Goal: Task Accomplishment & Management: Manage account settings

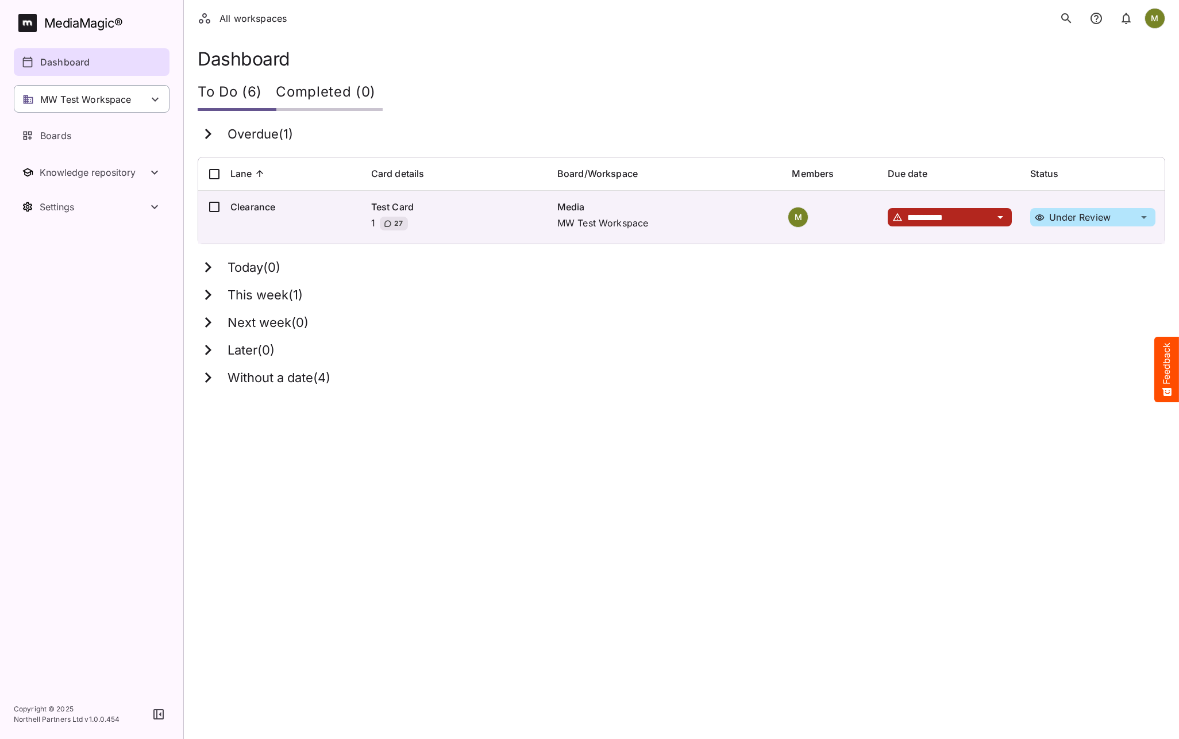
click at [104, 95] on p "MW Test Workspace" at bounding box center [85, 100] width 91 height 14
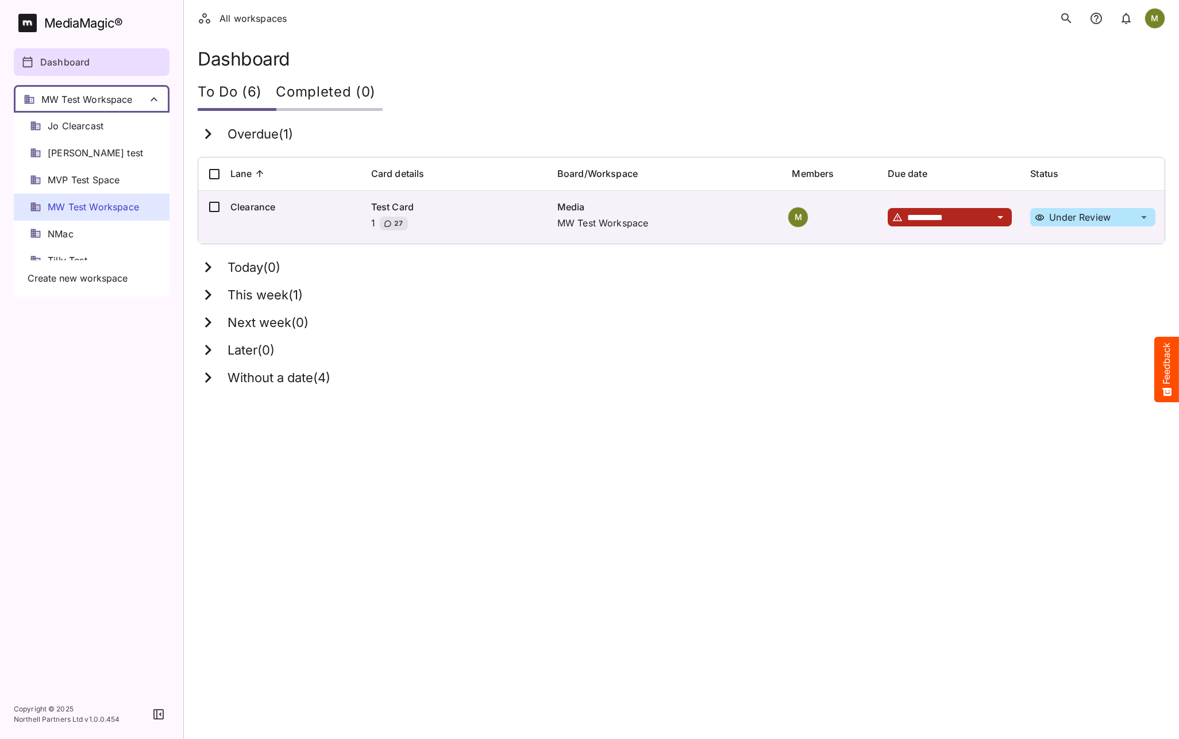
click at [549, 47] on div at bounding box center [589, 369] width 1179 height 739
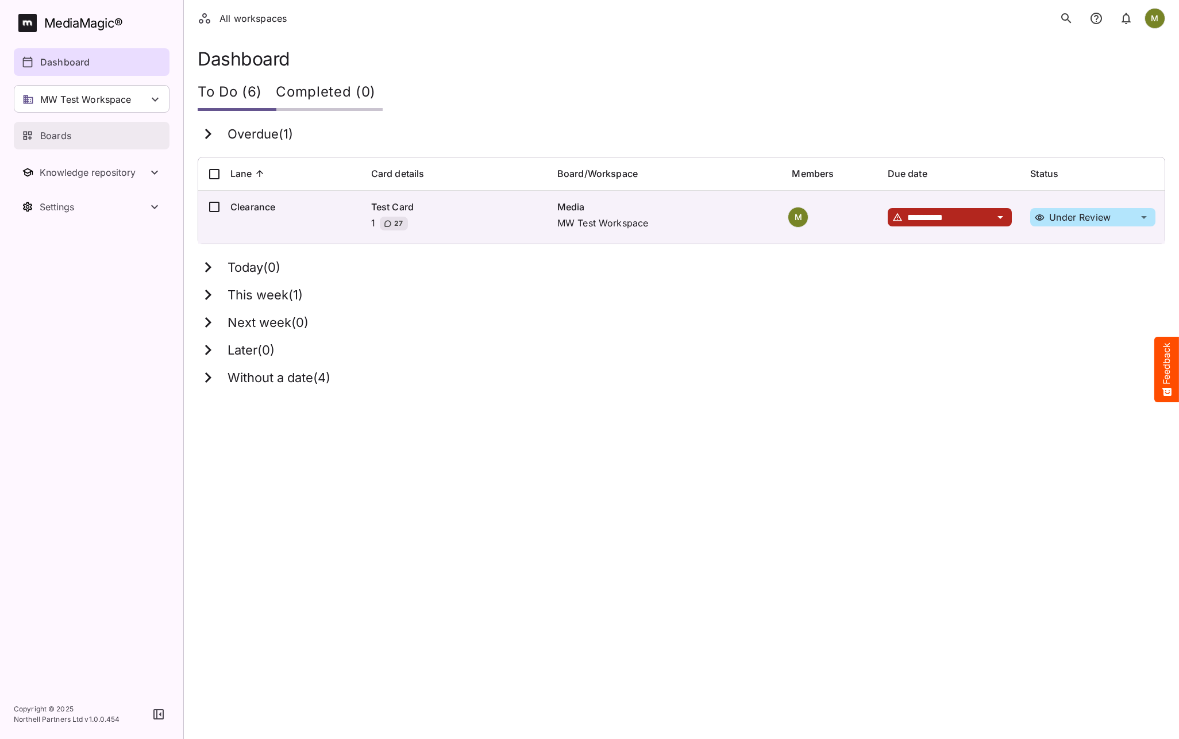
click at [61, 135] on p "Boards" at bounding box center [55, 136] width 31 height 14
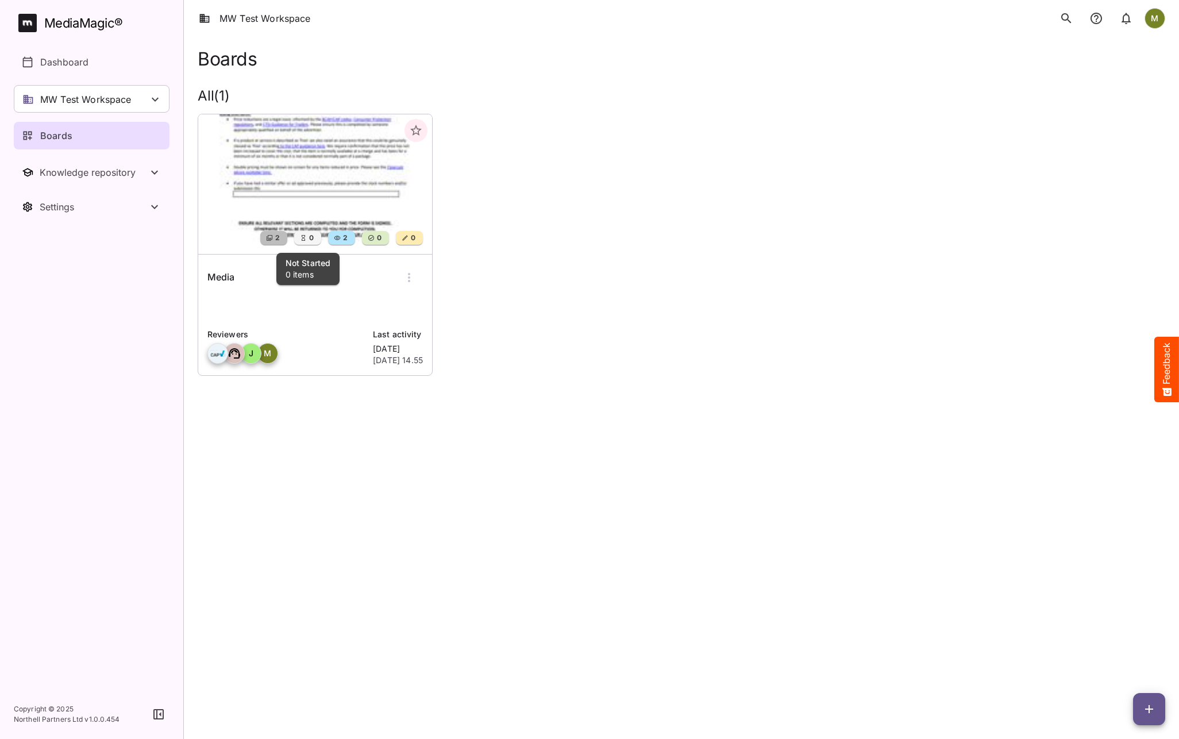
click at [306, 232] on div "0" at bounding box center [307, 238] width 27 height 14
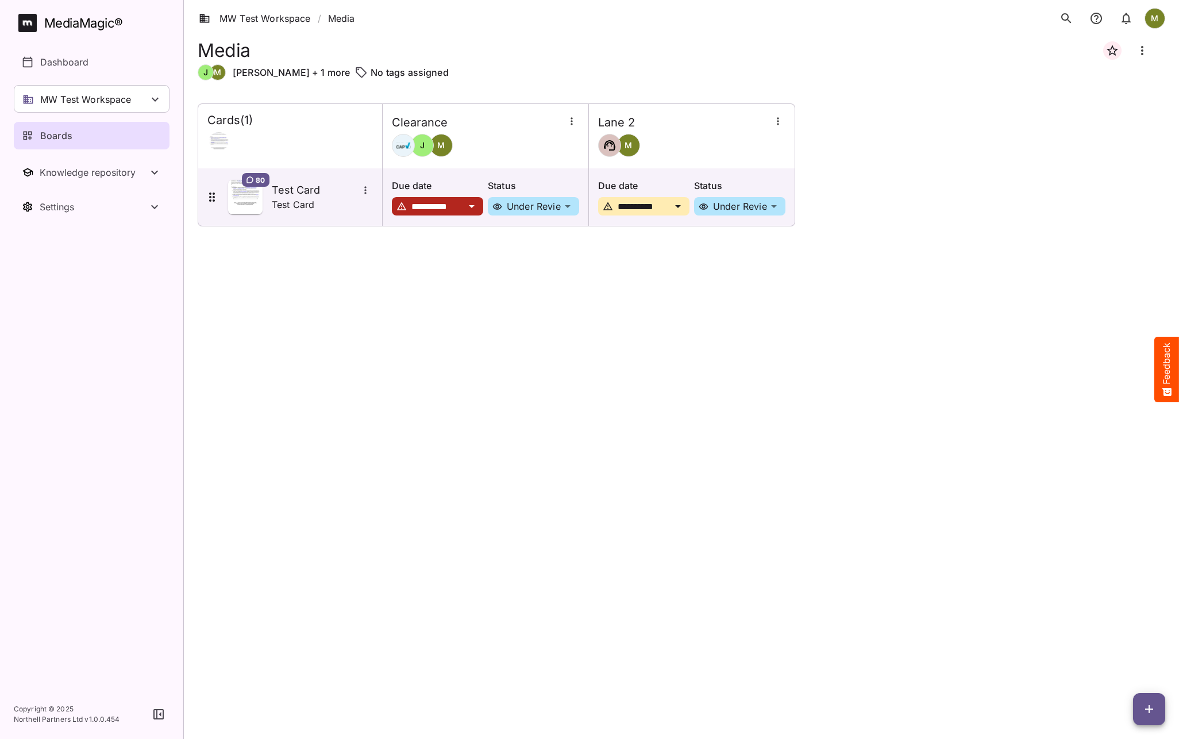
click at [510, 154] on div "[PERSON_NAME]" at bounding box center [485, 145] width 187 height 23
click at [571, 124] on icon "button" at bounding box center [572, 120] width 2 height 7
click at [593, 199] on p "Manage sidekicks" at bounding box center [618, 200] width 80 height 14
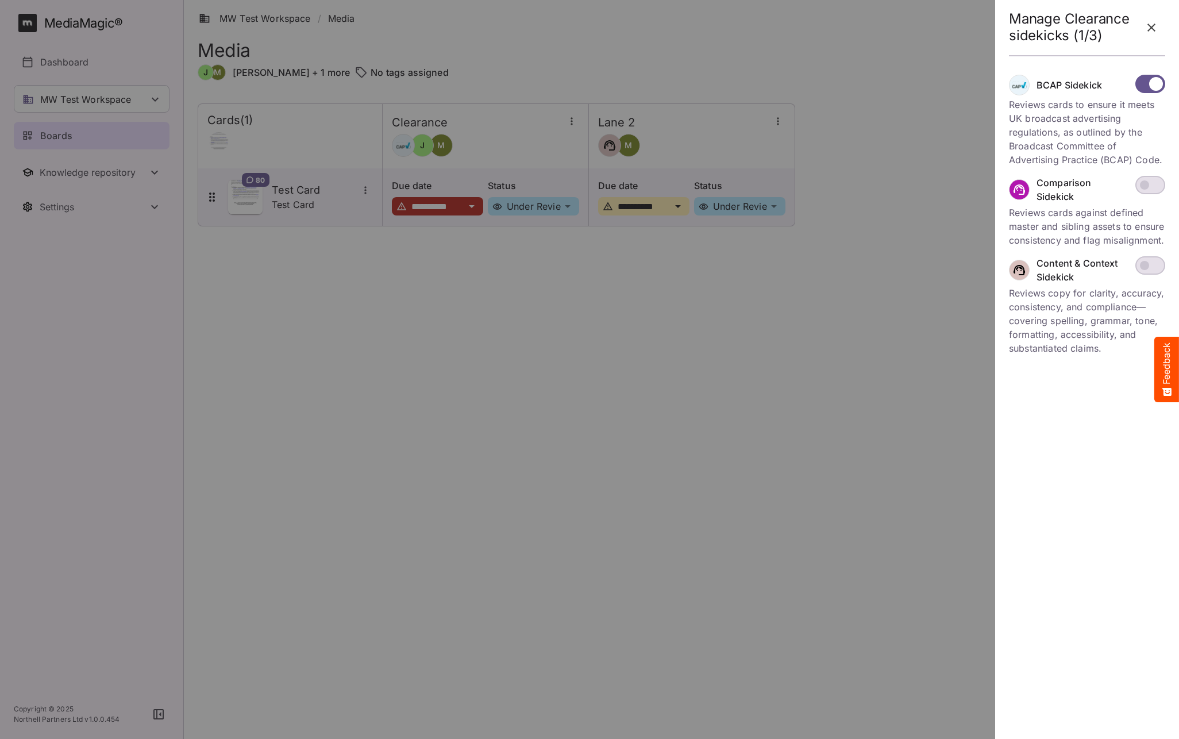
click at [1149, 26] on icon "button" at bounding box center [1152, 28] width 14 height 14
